Goal: Task Accomplishment & Management: Manage account settings

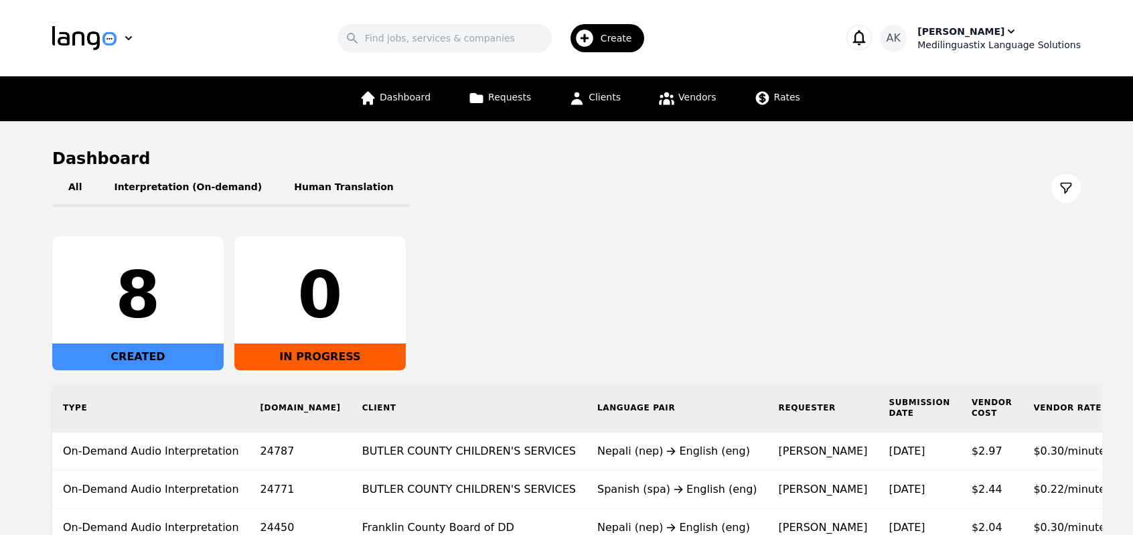
click at [944, 48] on div "Medilinguastix Language Solutions" at bounding box center [998, 44] width 163 height 13
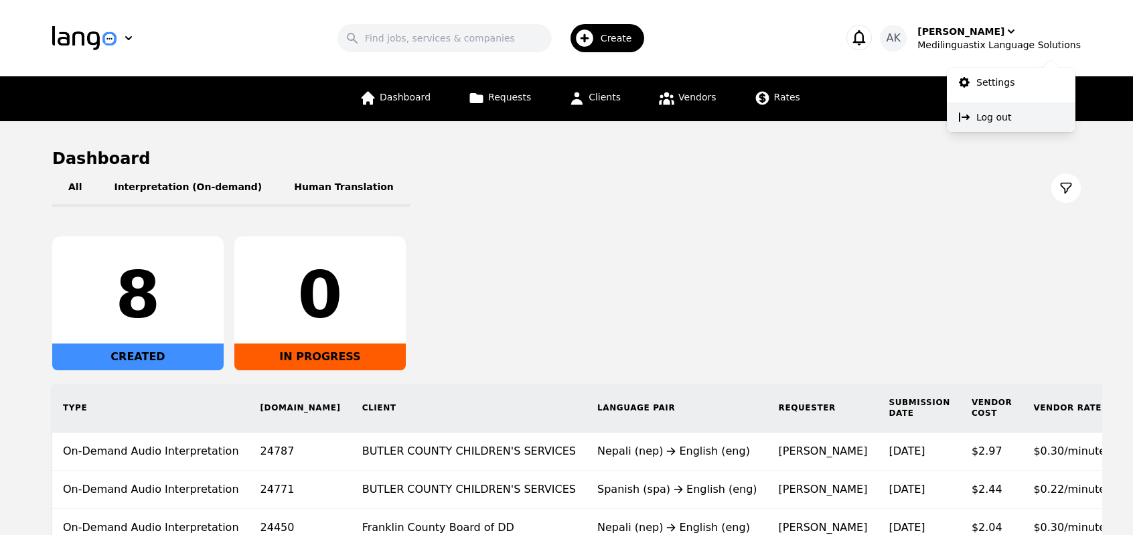
click at [971, 110] on button "Log out" at bounding box center [1010, 116] width 129 height 29
